Goal: Information Seeking & Learning: Learn about a topic

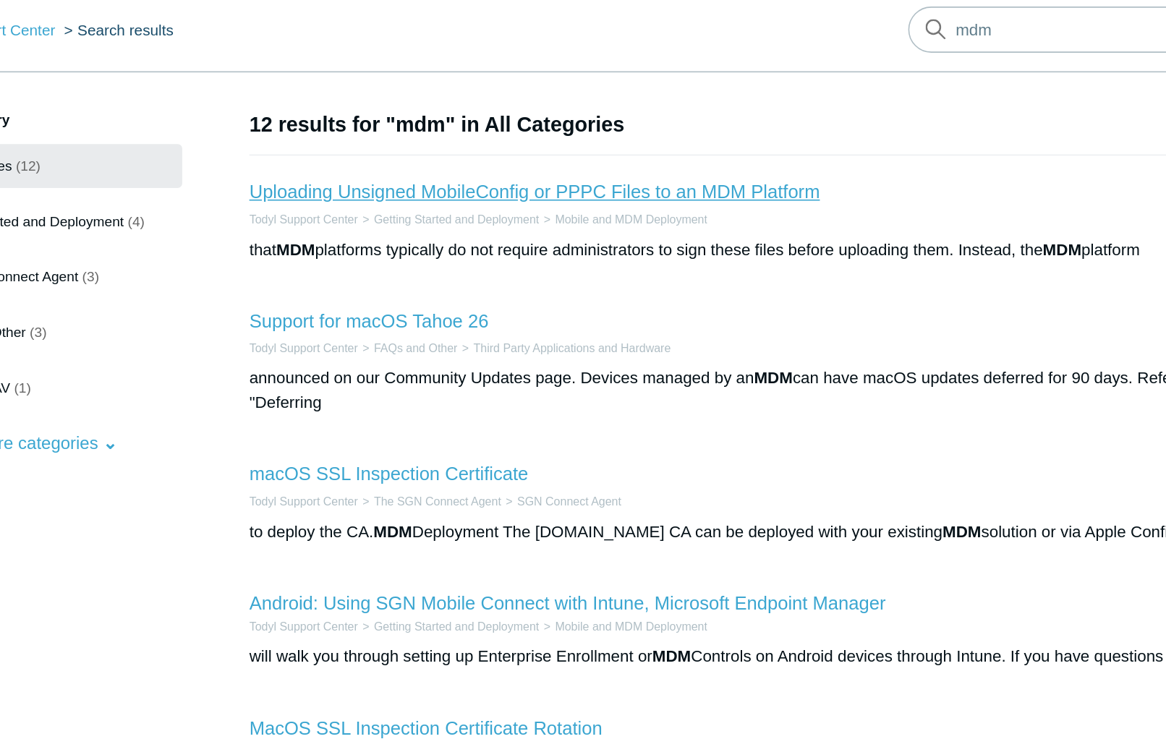
click at [493, 184] on link "Uploading Unsigned MobileConfig or PPPC Files to an MDM Platform" at bounding box center [551, 182] width 357 height 12
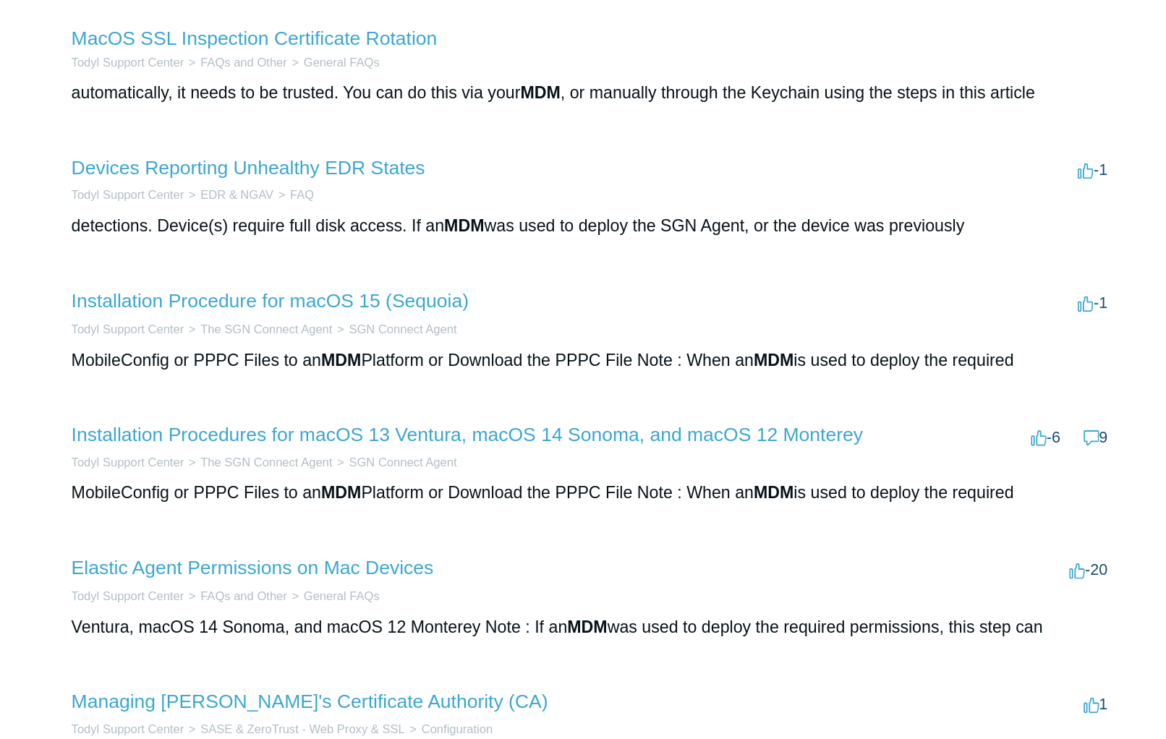
scroll to position [209, 0]
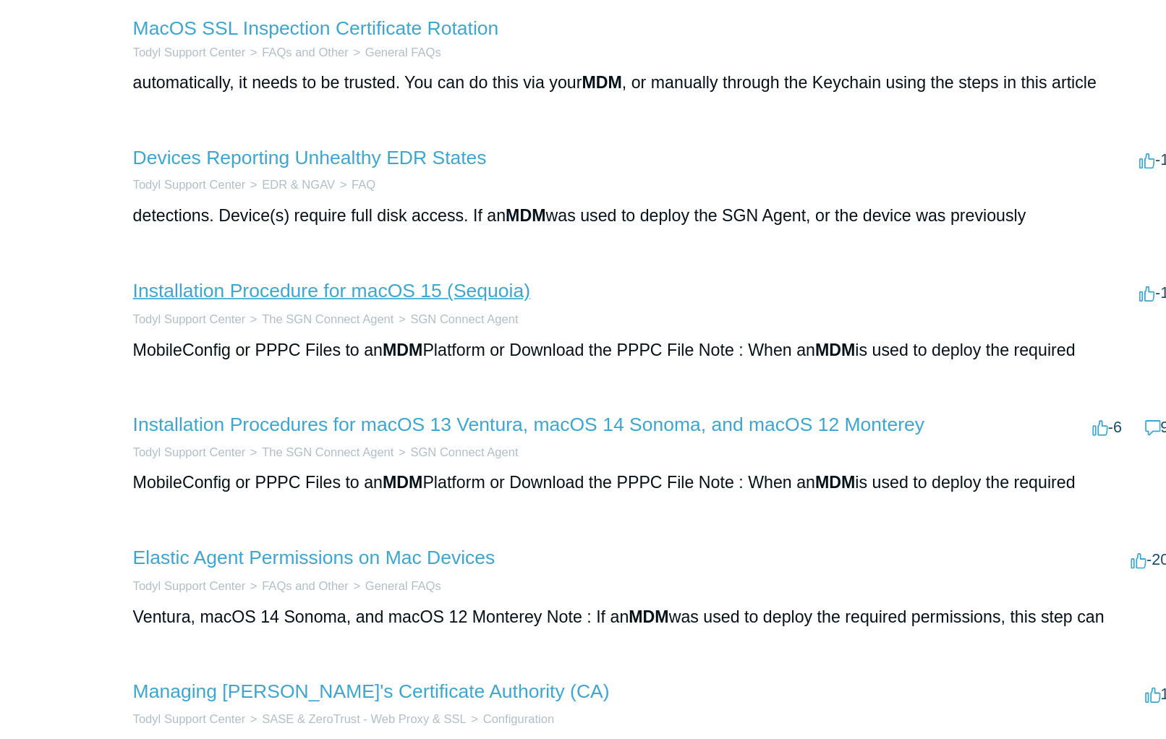
click at [560, 471] on link "Installation Procedure for macOS 15 (Sequoia)" at bounding box center [493, 467] width 240 height 12
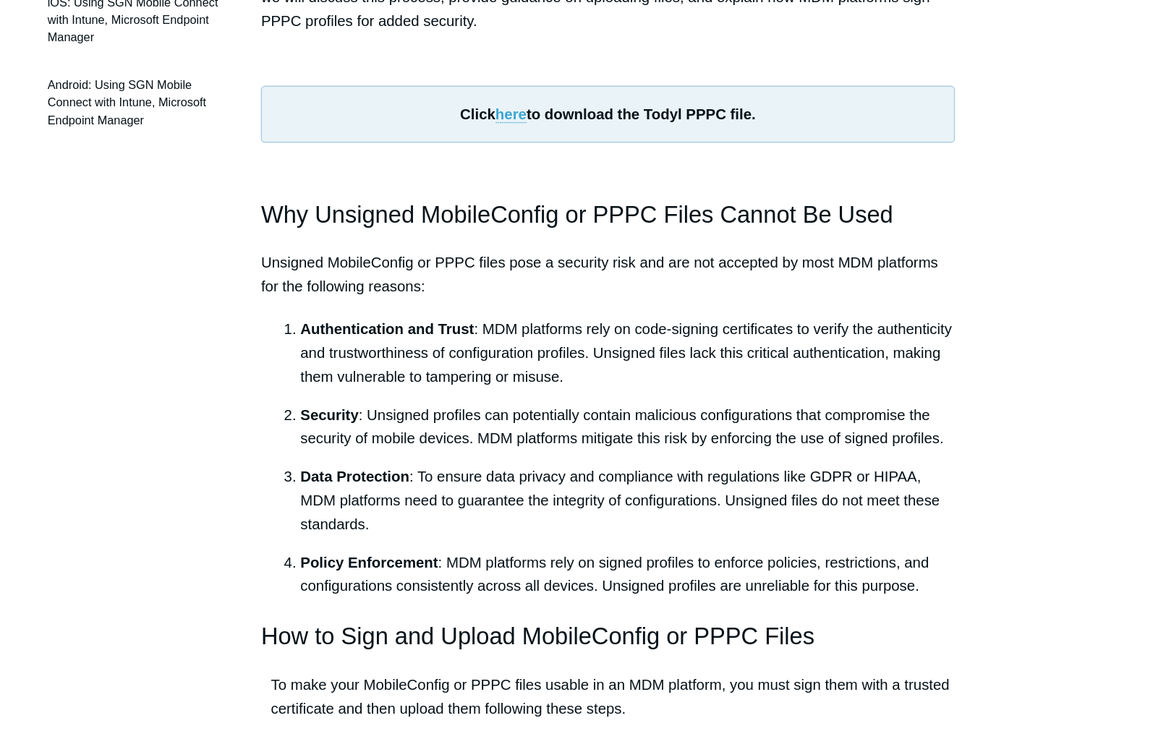
scroll to position [182, 0]
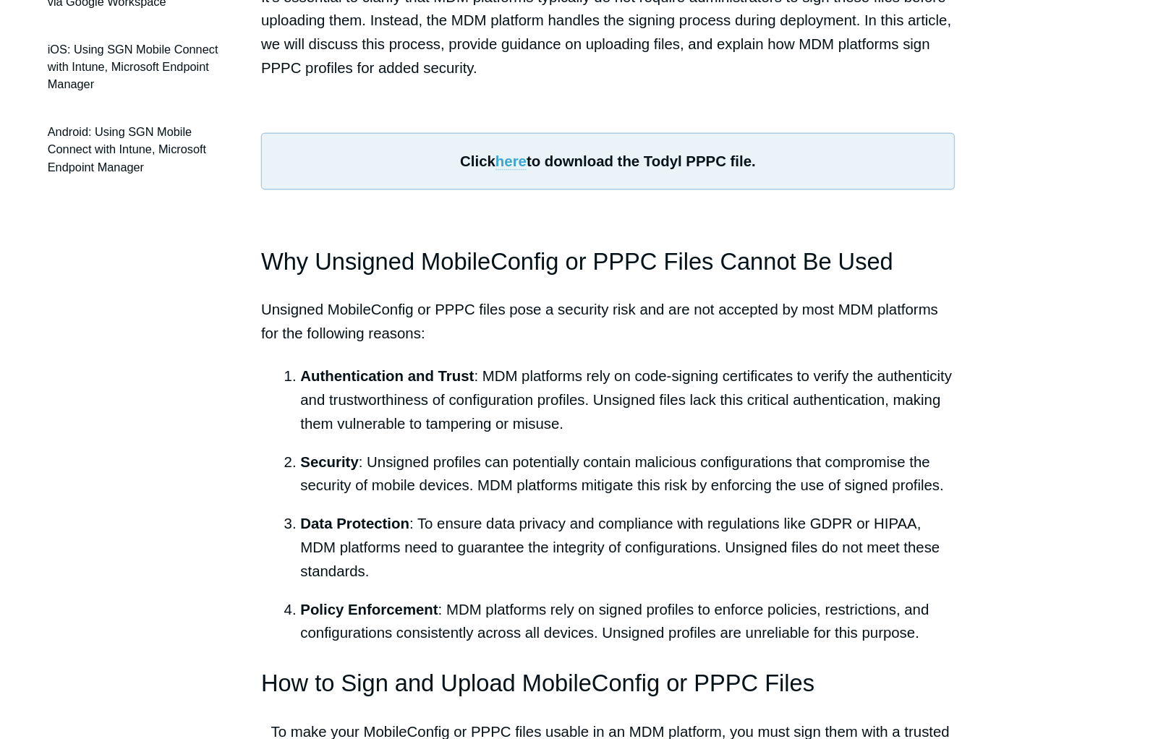
click at [511, 275] on link "here" at bounding box center [512, 277] width 23 height 13
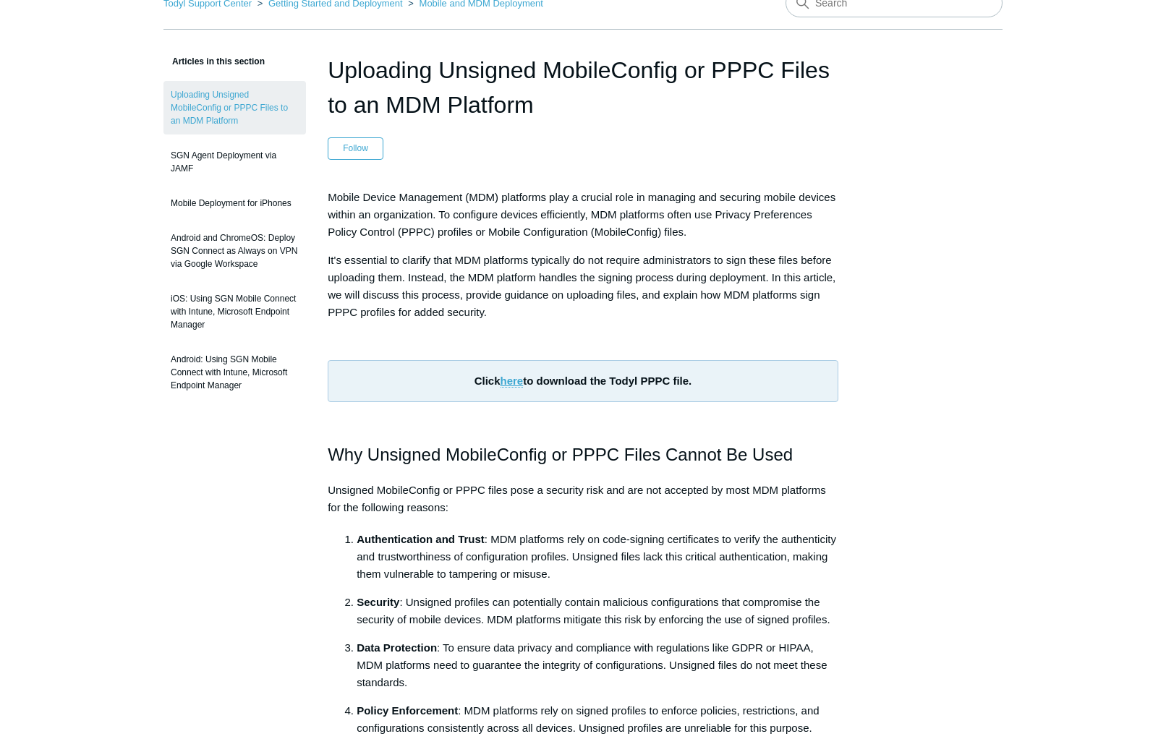
scroll to position [0, 0]
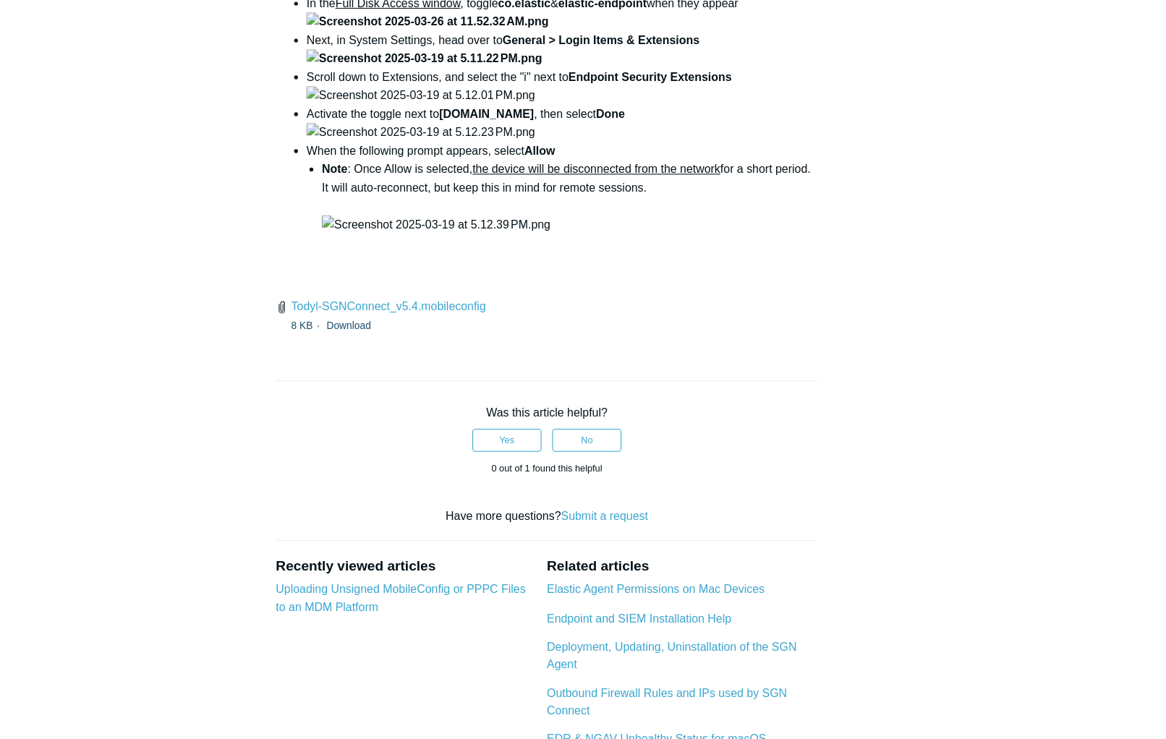
scroll to position [2004, 0]
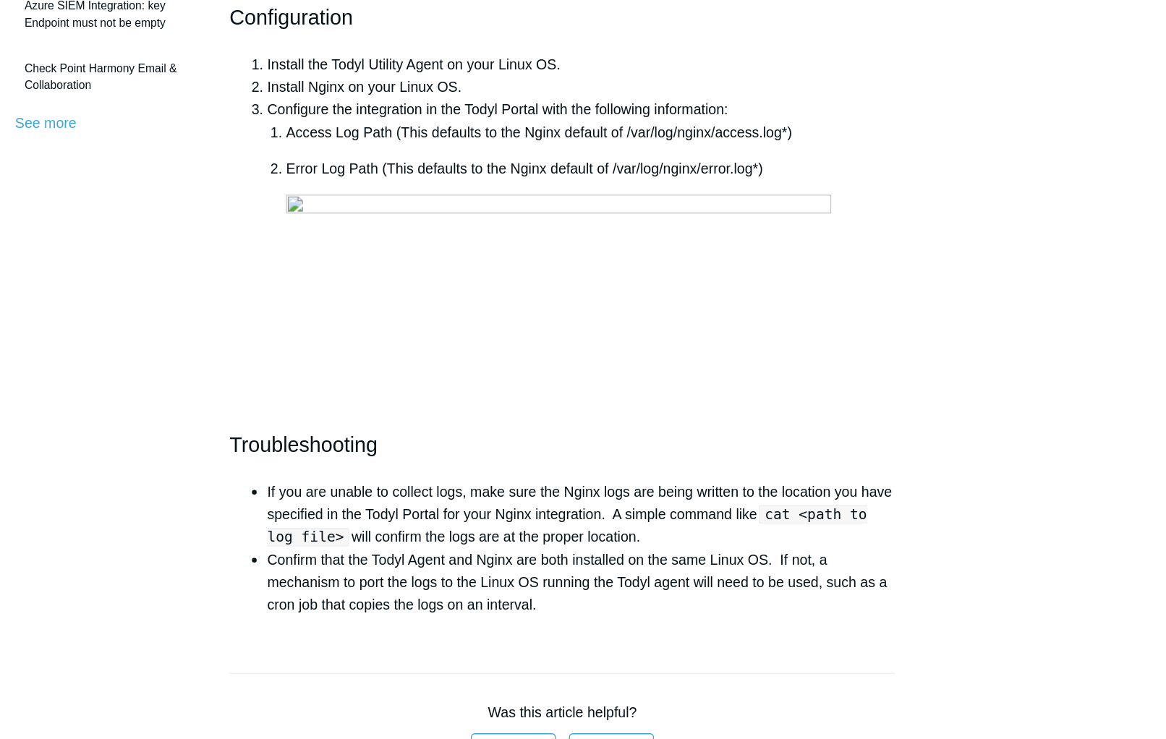
scroll to position [376, 0]
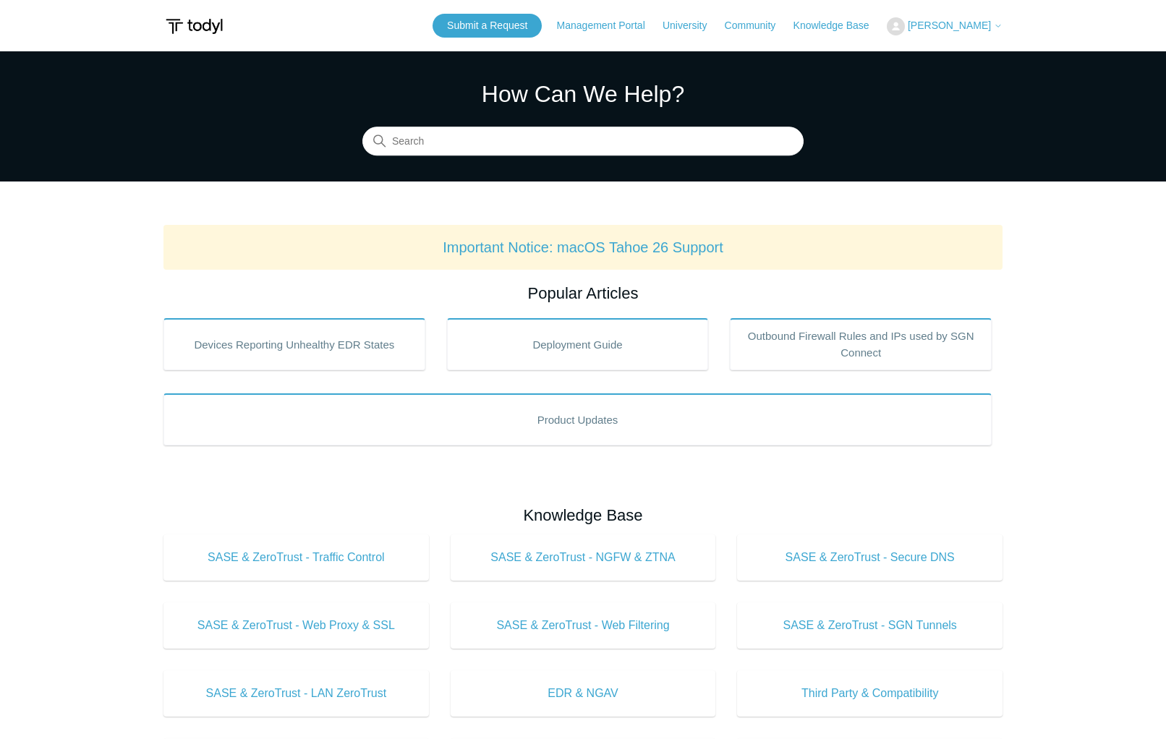
click at [199, 28] on img at bounding box center [193, 26] width 61 height 27
